Goal: Transaction & Acquisition: Subscribe to service/newsletter

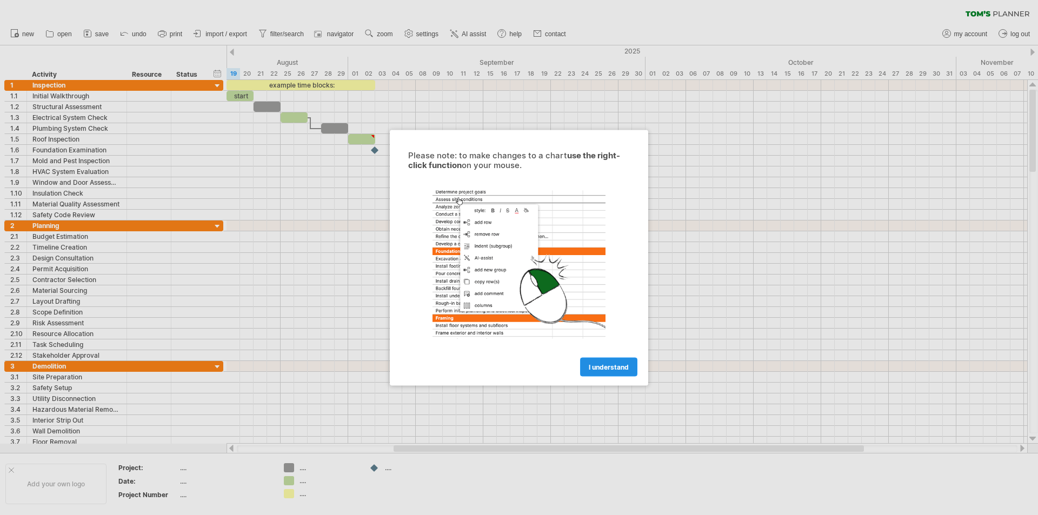
click at [593, 367] on span "I understand" at bounding box center [609, 367] width 40 height 8
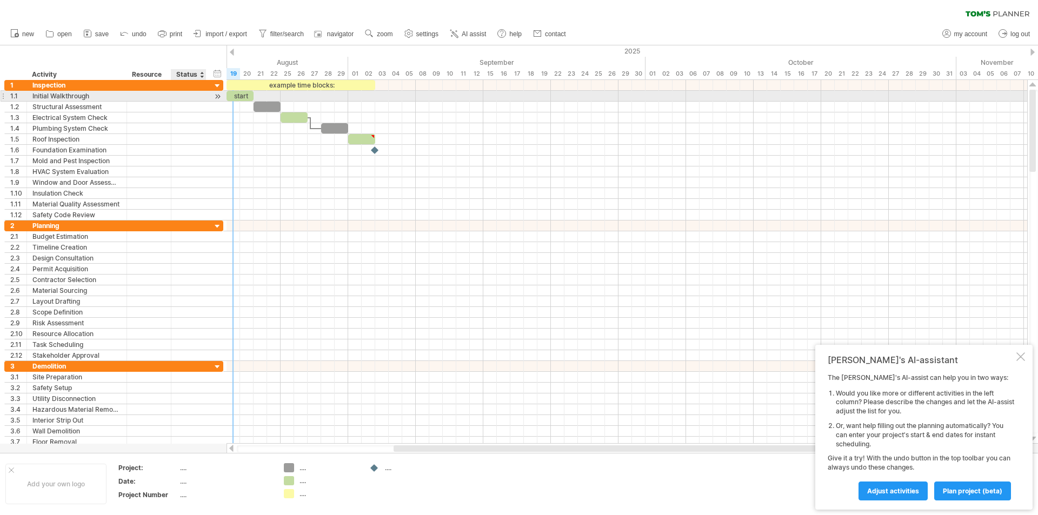
click at [217, 96] on div at bounding box center [217, 96] width 10 height 11
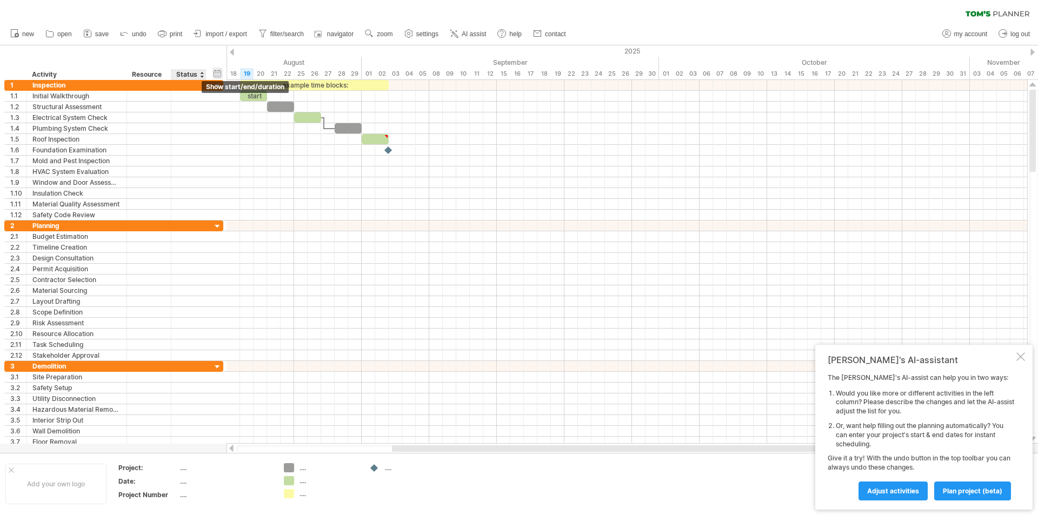
click at [220, 73] on div "hide start/end/duration show start/end/duration" at bounding box center [217, 73] width 10 height 11
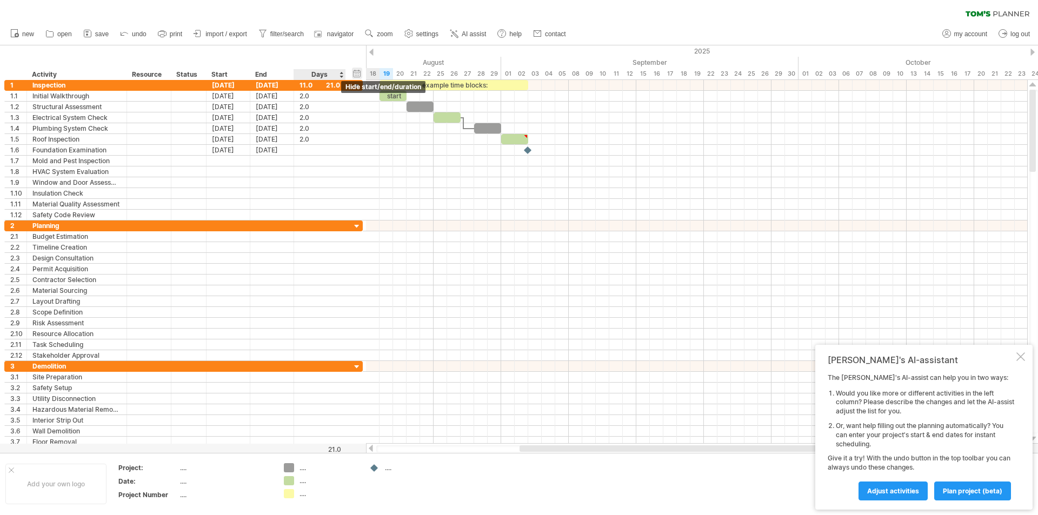
click at [353, 75] on div "hide start/end/duration show start/end/duration" at bounding box center [357, 73] width 10 height 11
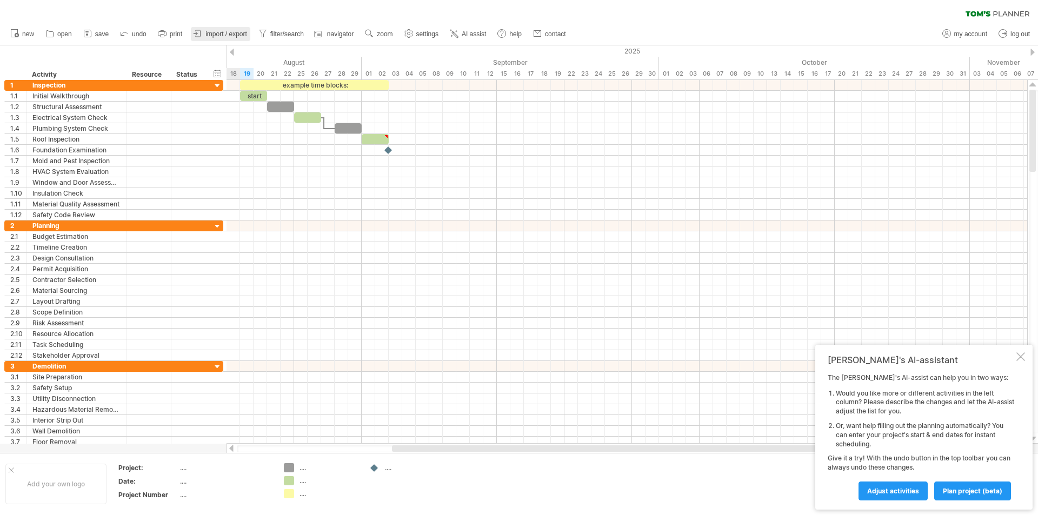
click at [225, 37] on span "import / export" at bounding box center [226, 34] width 42 height 8
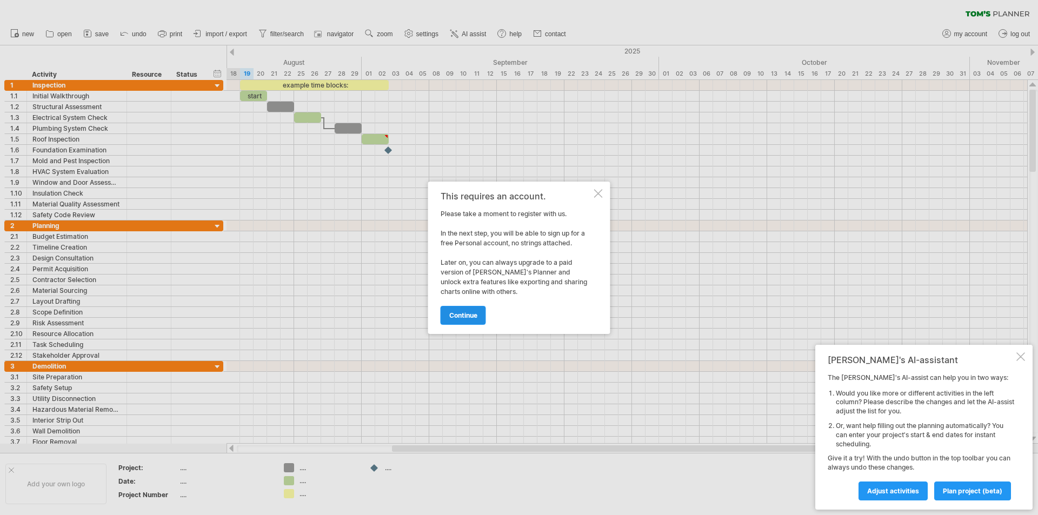
click at [478, 322] on link "continue" at bounding box center [463, 315] width 45 height 19
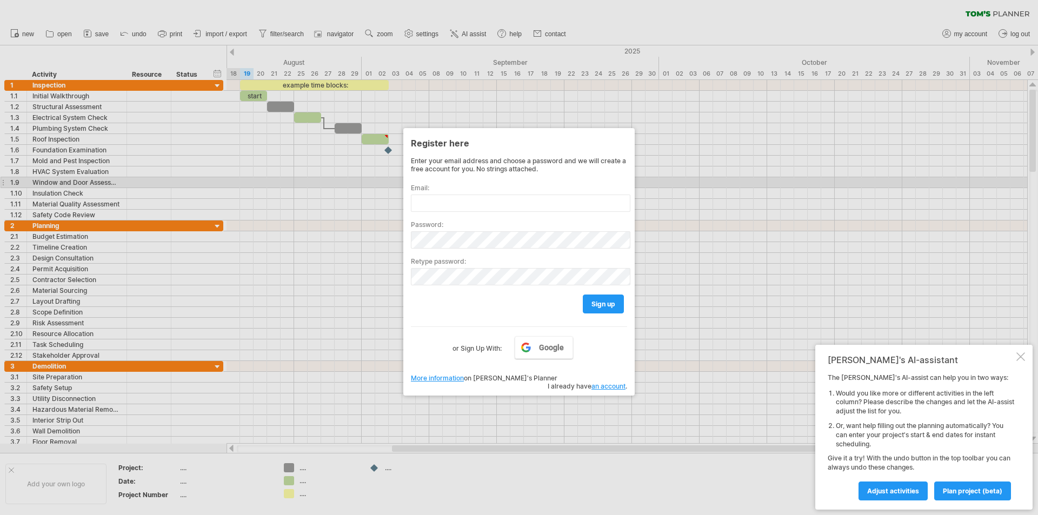
click at [463, 187] on label "Email:" at bounding box center [519, 188] width 216 height 8
click at [465, 201] on input "text" at bounding box center [521, 203] width 220 height 17
type input "**********"
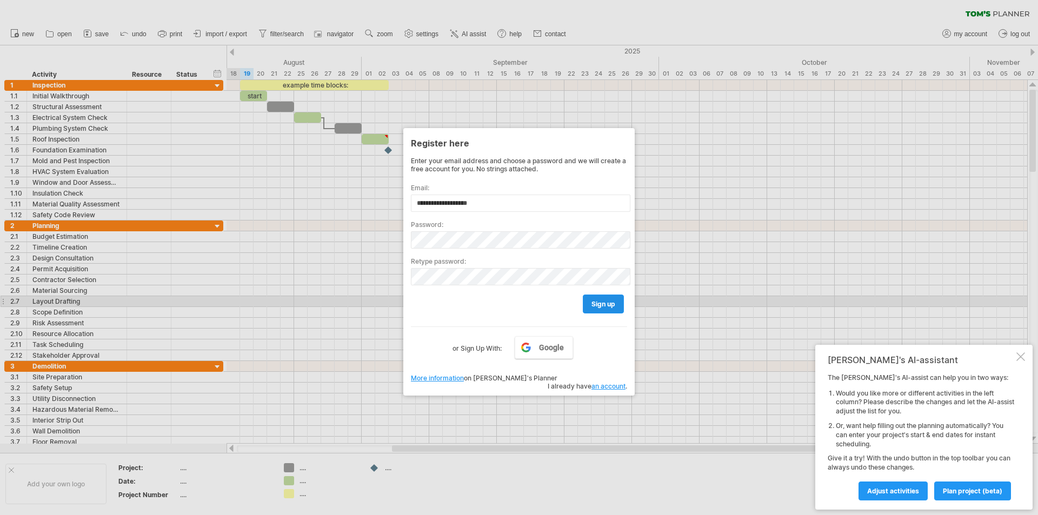
click at [594, 297] on link "sign up" at bounding box center [603, 304] width 41 height 19
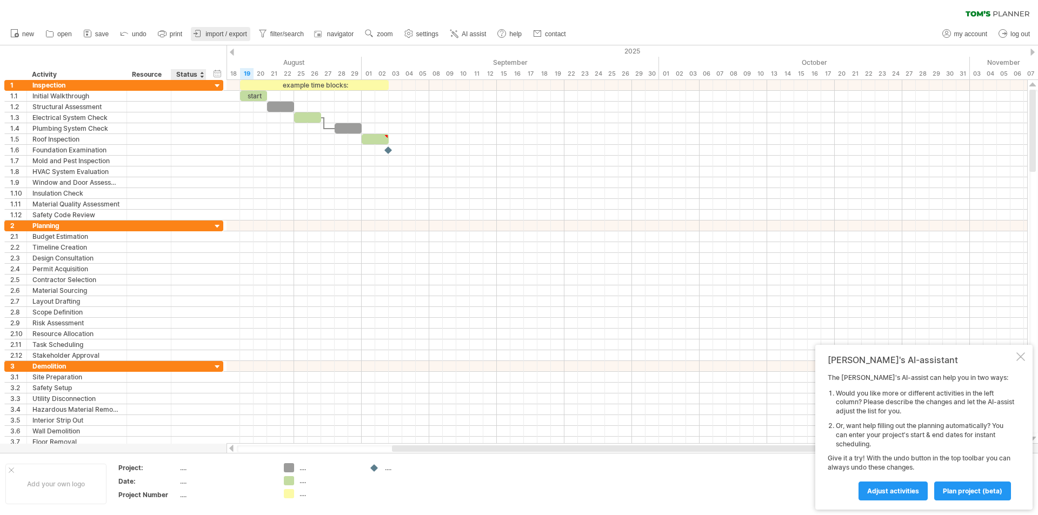
click at [205, 38] on link "import / export" at bounding box center [220, 34] width 59 height 14
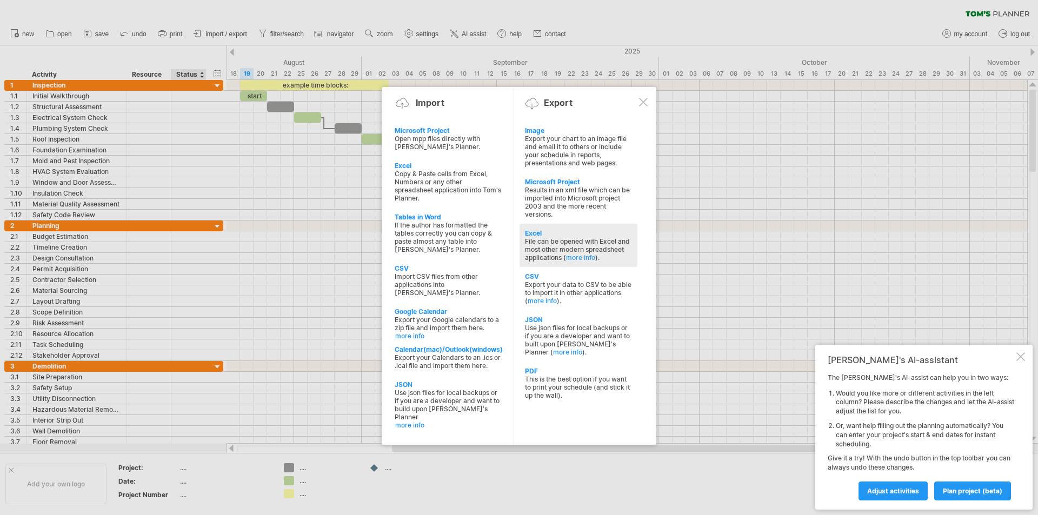
click at [615, 251] on div "File can be opened with Excel and most other modern spreadsheet applications ( …" at bounding box center [578, 249] width 107 height 24
